Goal: Task Accomplishment & Management: Use online tool/utility

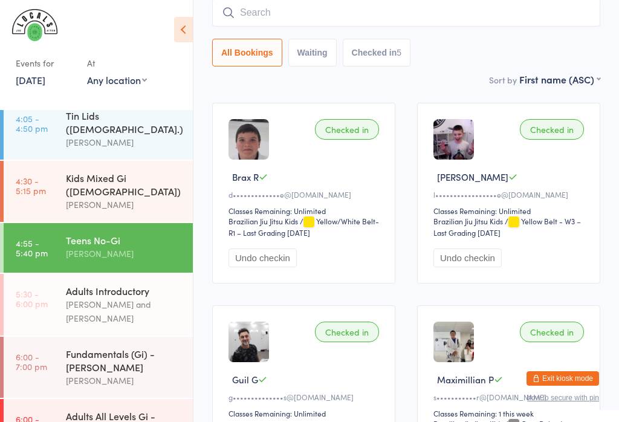
scroll to position [186, 0]
click at [121, 410] on div "Adults All Levels Gi - [PERSON_NAME]" at bounding box center [124, 423] width 117 height 27
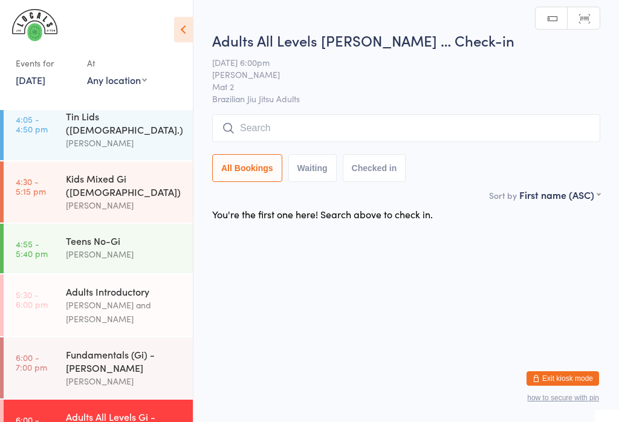
click at [133, 347] on div "Fundamentals (Gi) - [PERSON_NAME]" at bounding box center [124, 360] width 117 height 27
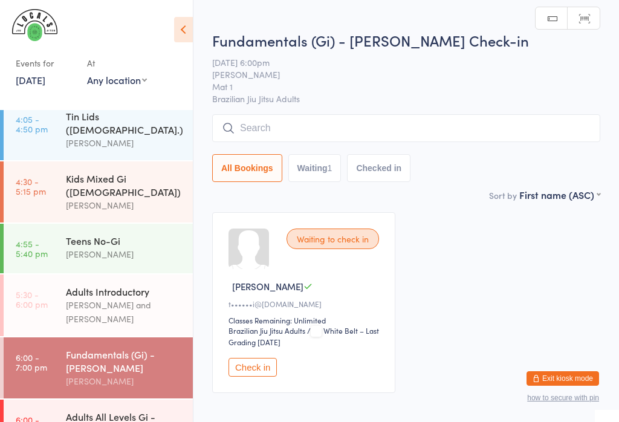
click at [353, 131] on input "search" at bounding box center [406, 128] width 388 height 28
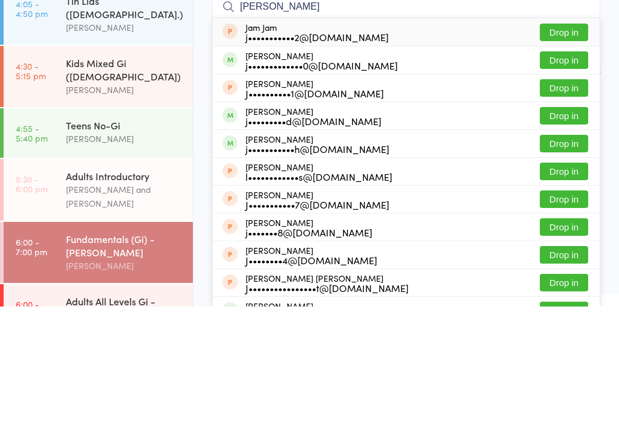
type input "[PERSON_NAME]"
click at [573, 167] on button "Drop in" at bounding box center [563, 176] width 48 height 18
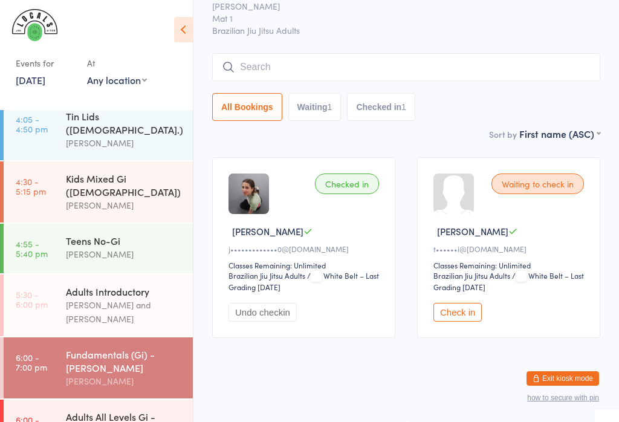
click at [376, 67] on input "search" at bounding box center [406, 67] width 388 height 28
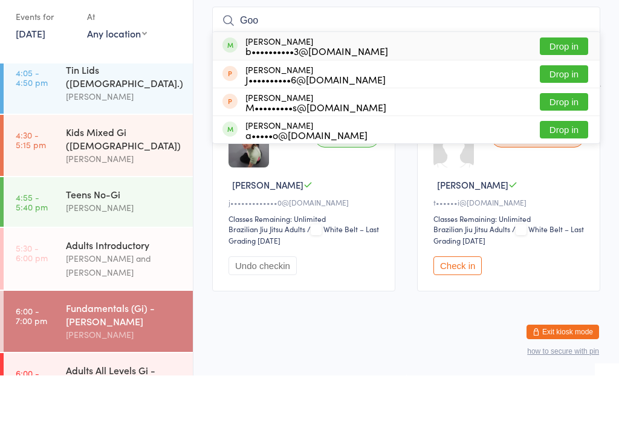
type input "Goo"
click at [562, 167] on button "Drop in" at bounding box center [563, 176] width 48 height 18
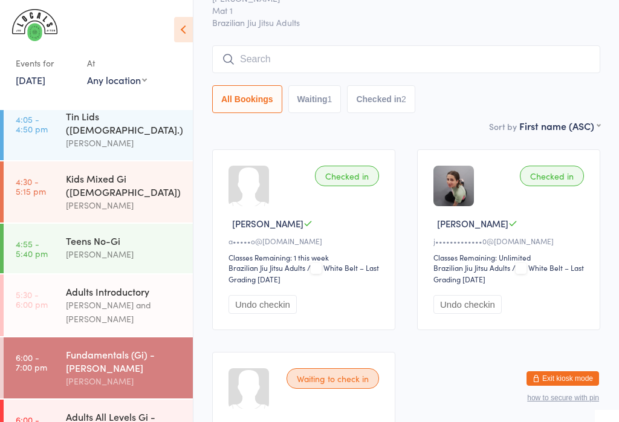
click at [240, 57] on input "search" at bounding box center [406, 59] width 388 height 28
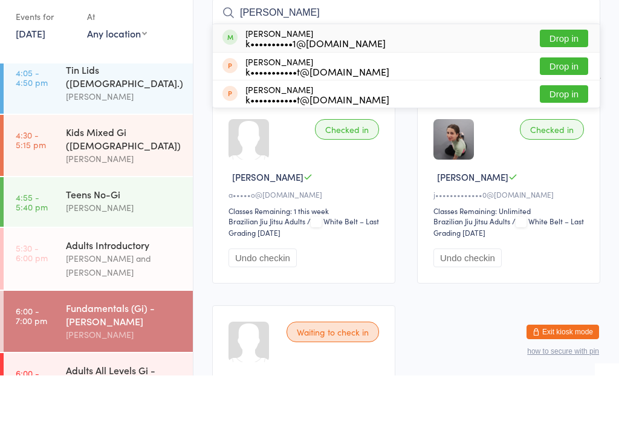
type input "[PERSON_NAME]"
click at [546, 76] on button "Drop in" at bounding box center [563, 85] width 48 height 18
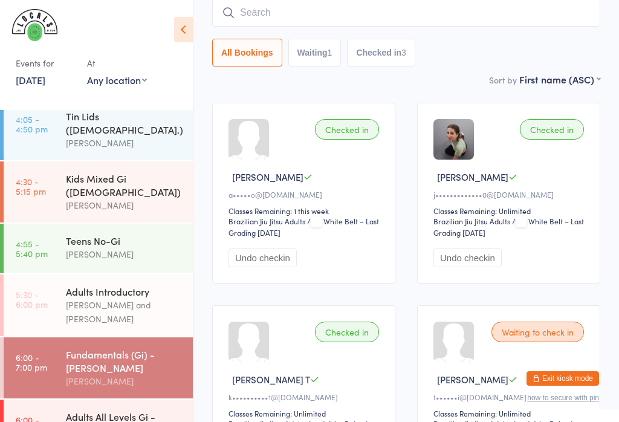
click at [284, 25] on input "search" at bounding box center [406, 13] width 388 height 28
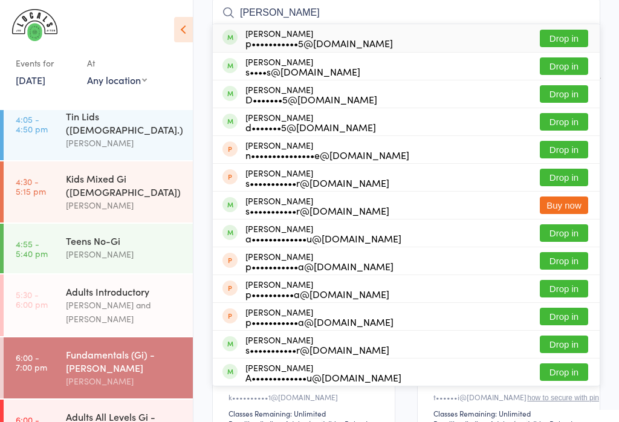
type input "[PERSON_NAME]"
click at [561, 34] on button "Drop in" at bounding box center [563, 39] width 48 height 18
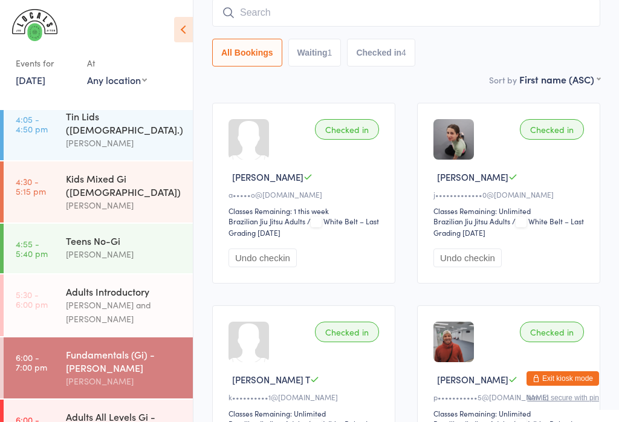
click at [117, 410] on div "Adults All Levels Gi - [PERSON_NAME]" at bounding box center [124, 423] width 117 height 27
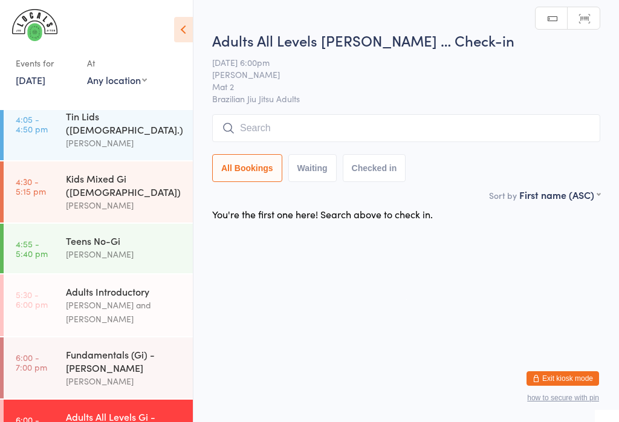
click at [321, 124] on input "search" at bounding box center [406, 128] width 388 height 28
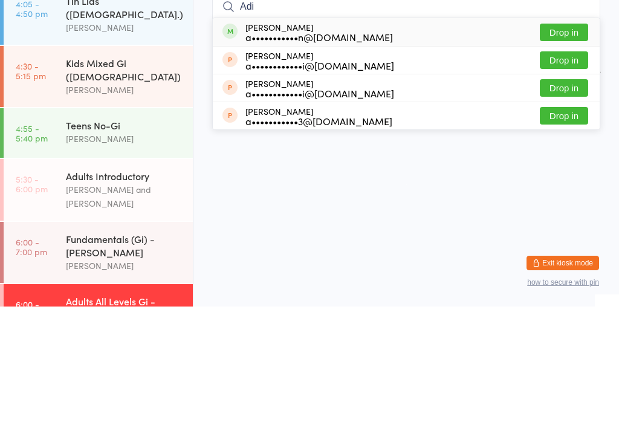
type input "Adi"
click at [567, 139] on button "Drop in" at bounding box center [563, 148] width 48 height 18
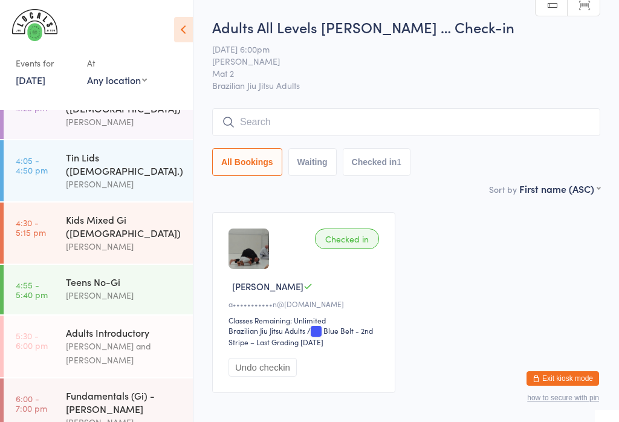
scroll to position [186, 0]
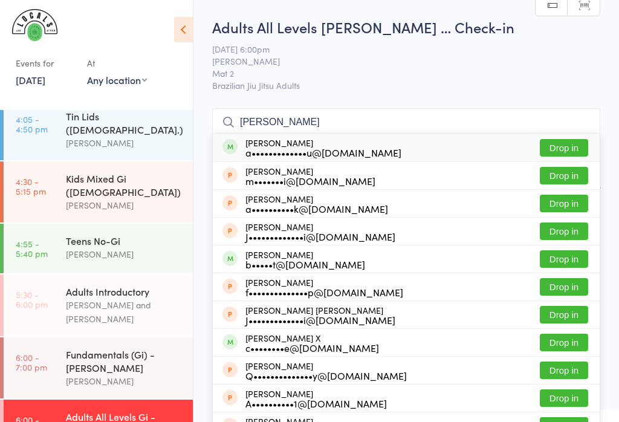
type input "[PERSON_NAME]"
click at [272, 138] on div "[PERSON_NAME] a•••••••••••••u@[DOMAIN_NAME]" at bounding box center [323, 147] width 156 height 19
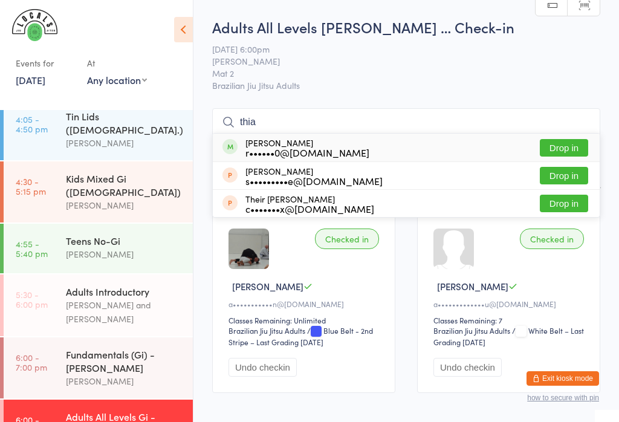
type input "thia"
click at [562, 147] on button "Drop in" at bounding box center [563, 148] width 48 height 18
